Goal: Transaction & Acquisition: Purchase product/service

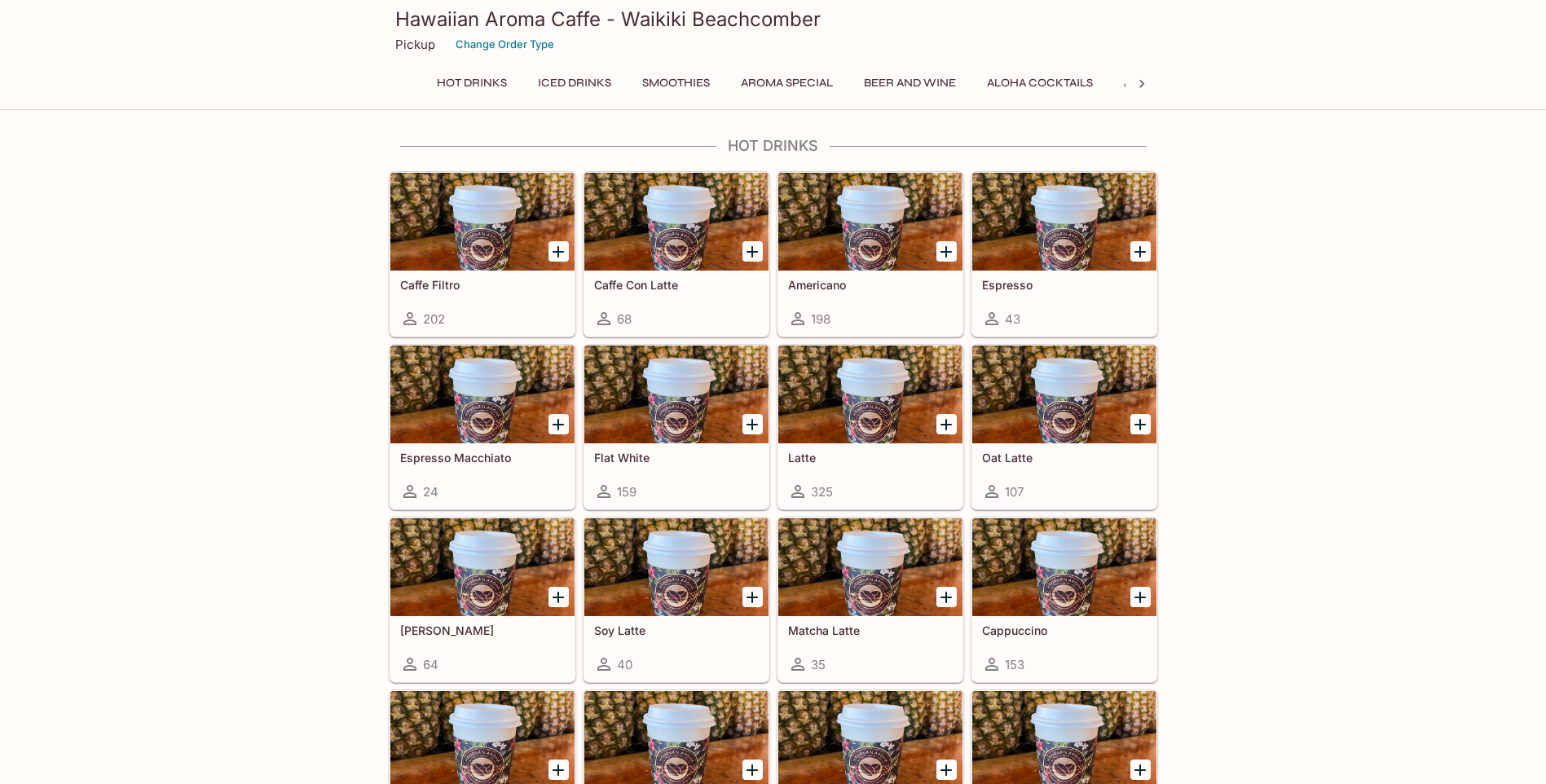
click at [1142, 80] on icon at bounding box center [1142, 84] width 17 height 17
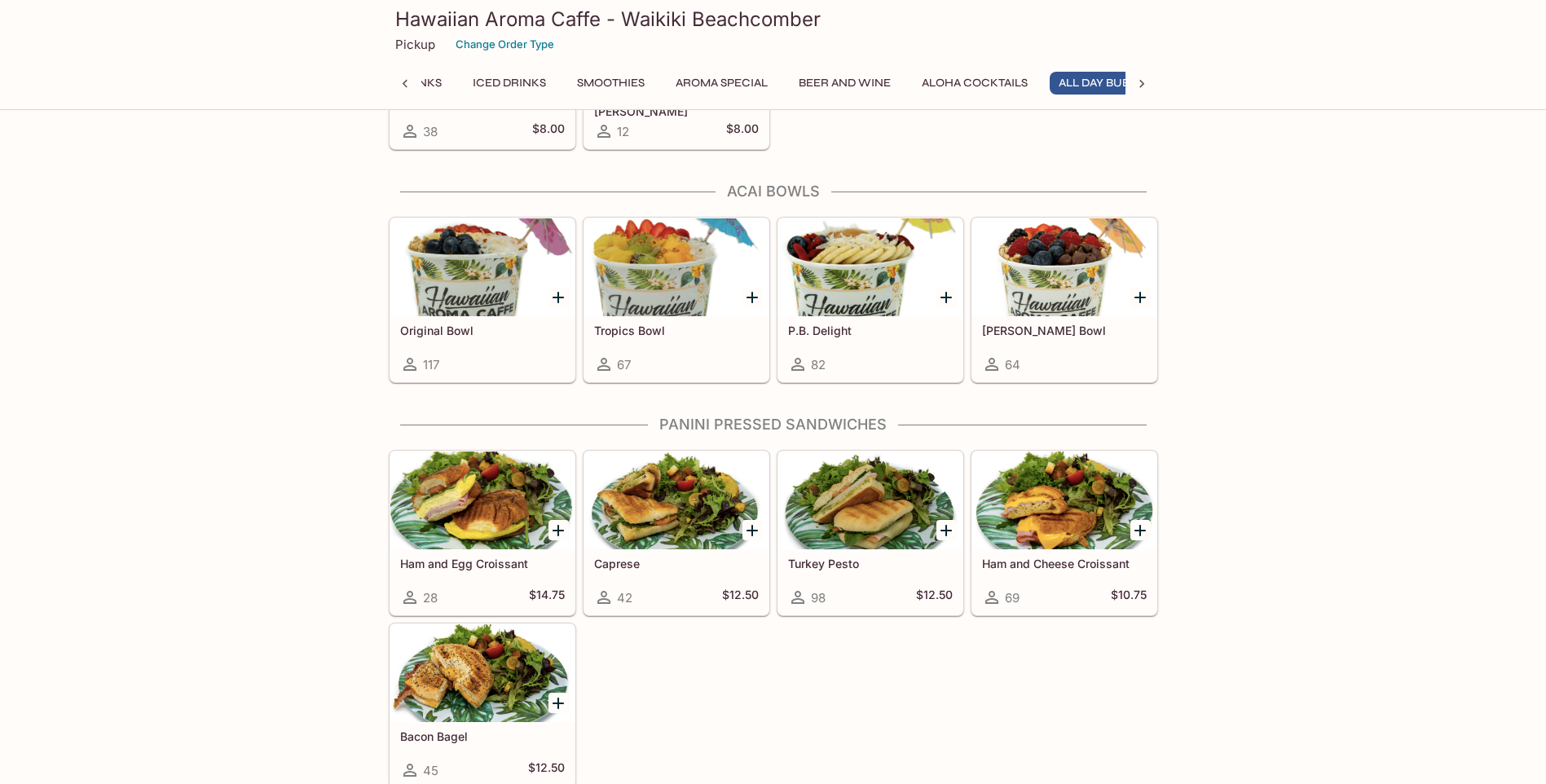
scroll to position [0, 106]
click at [560, 296] on icon "Add Original Bowl" at bounding box center [559, 298] width 12 height 12
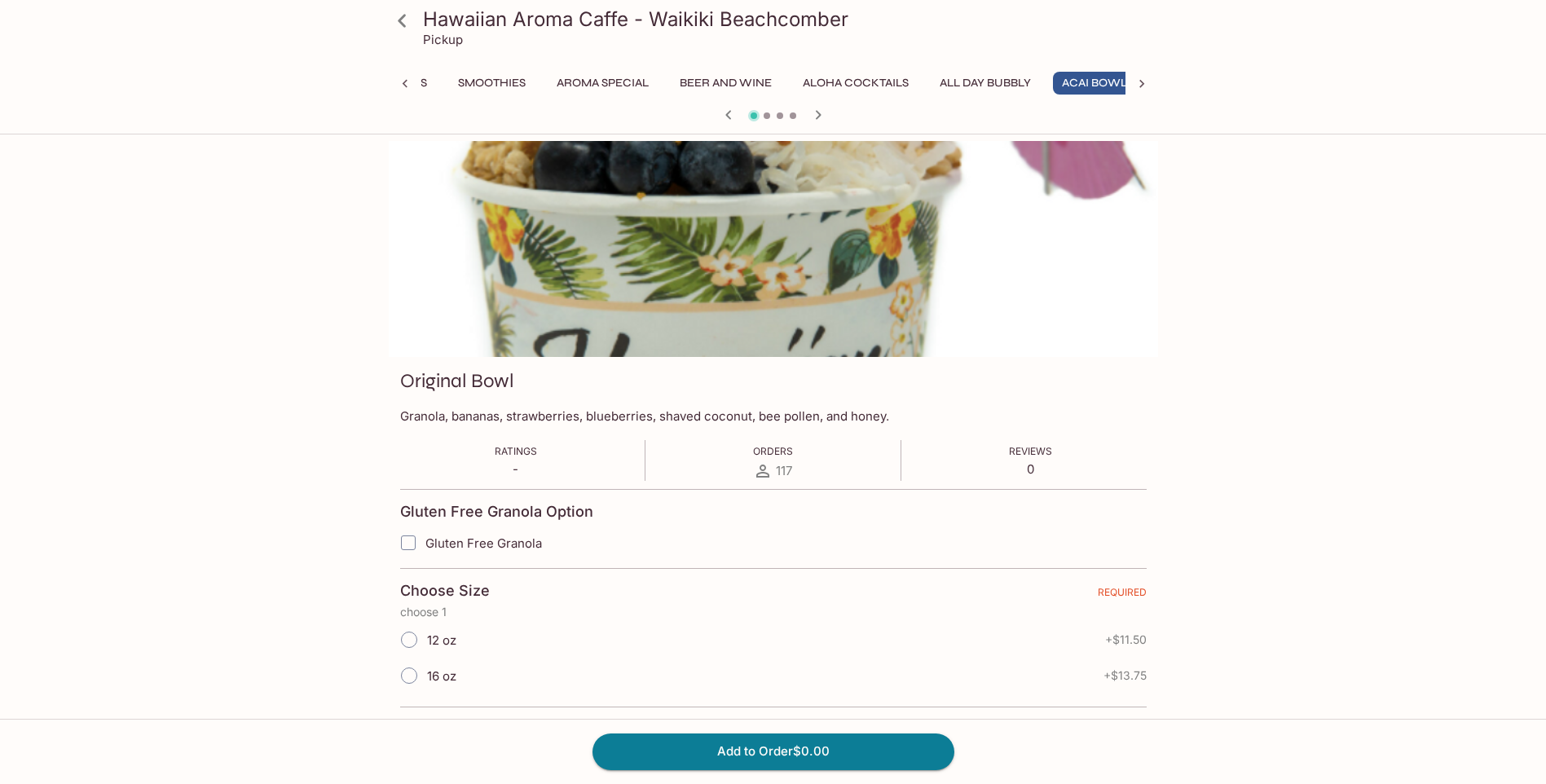
scroll to position [0, 209]
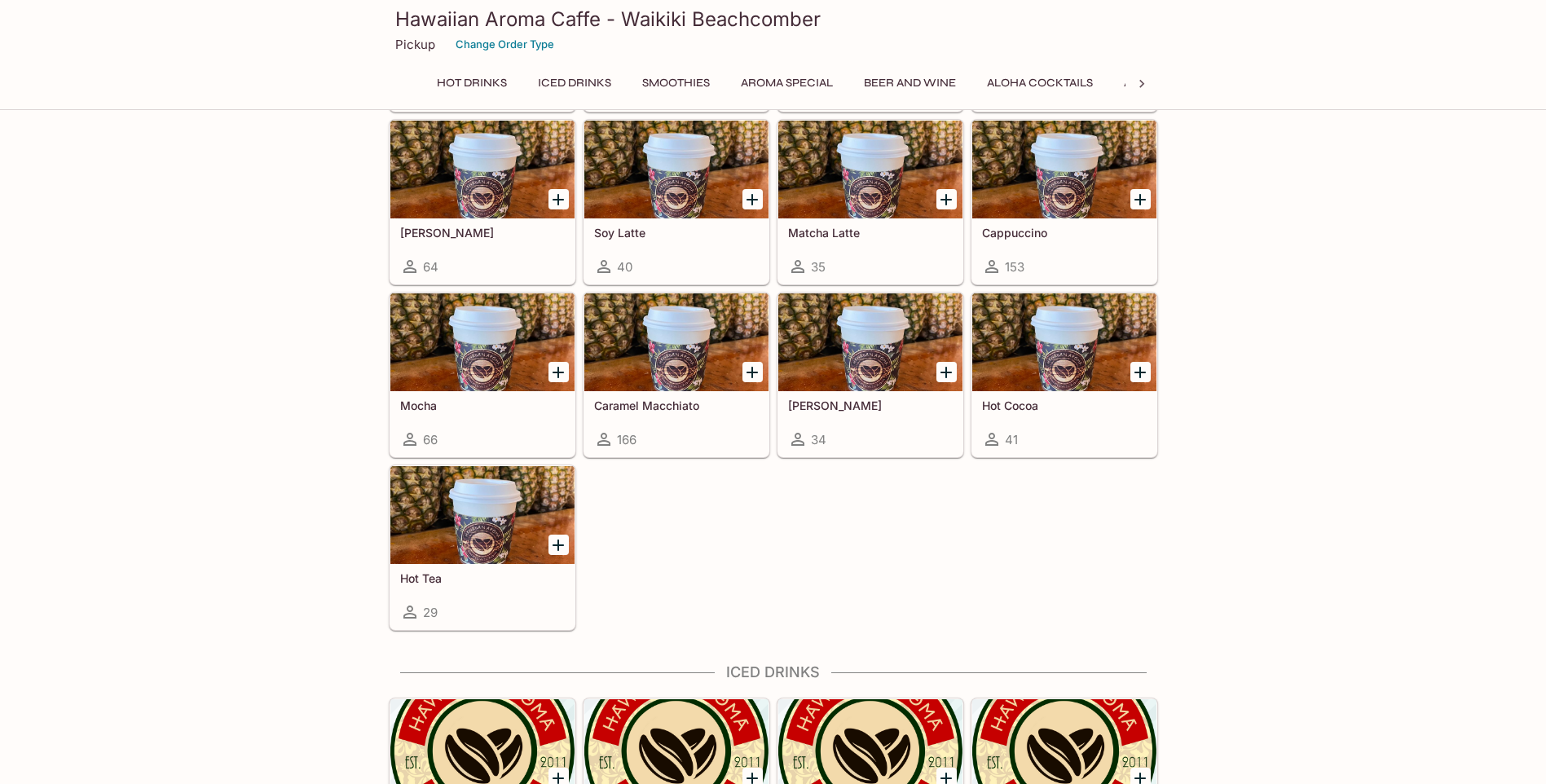
scroll to position [398, 0]
